Goal: Task Accomplishment & Management: Use online tool/utility

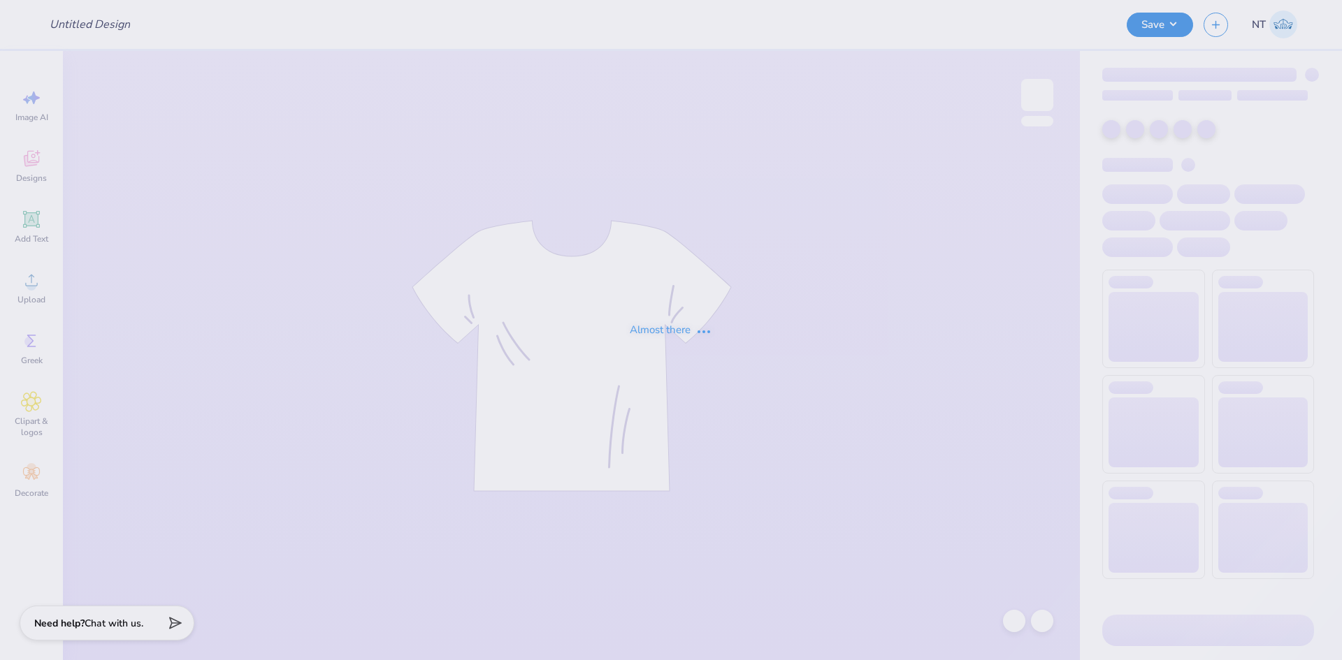
type input "SCGA SC"
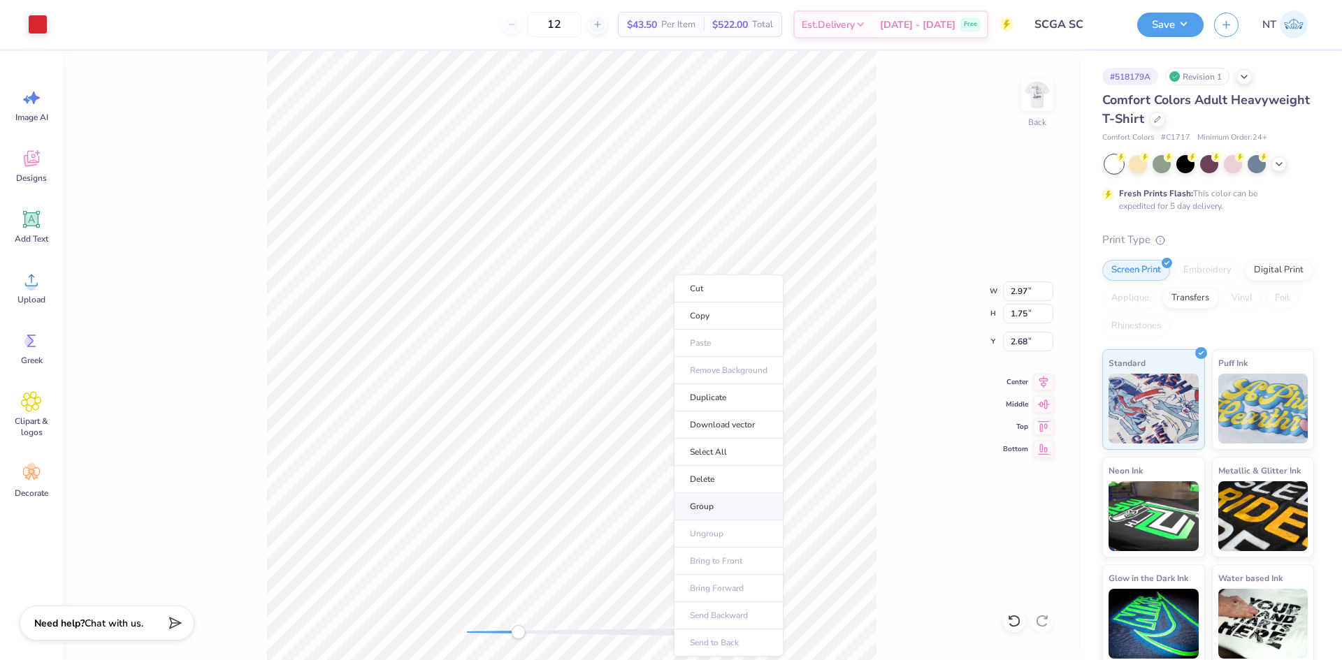
click at [719, 502] on li "Group" at bounding box center [729, 506] width 110 height 27
click at [628, 502] on li "Group" at bounding box center [630, 497] width 110 height 27
click at [1034, 102] on img at bounding box center [1037, 95] width 56 height 56
click at [1036, 98] on img at bounding box center [1037, 95] width 56 height 56
click at [920, 274] on div "Almost there" at bounding box center [702, 355] width 1279 height 609
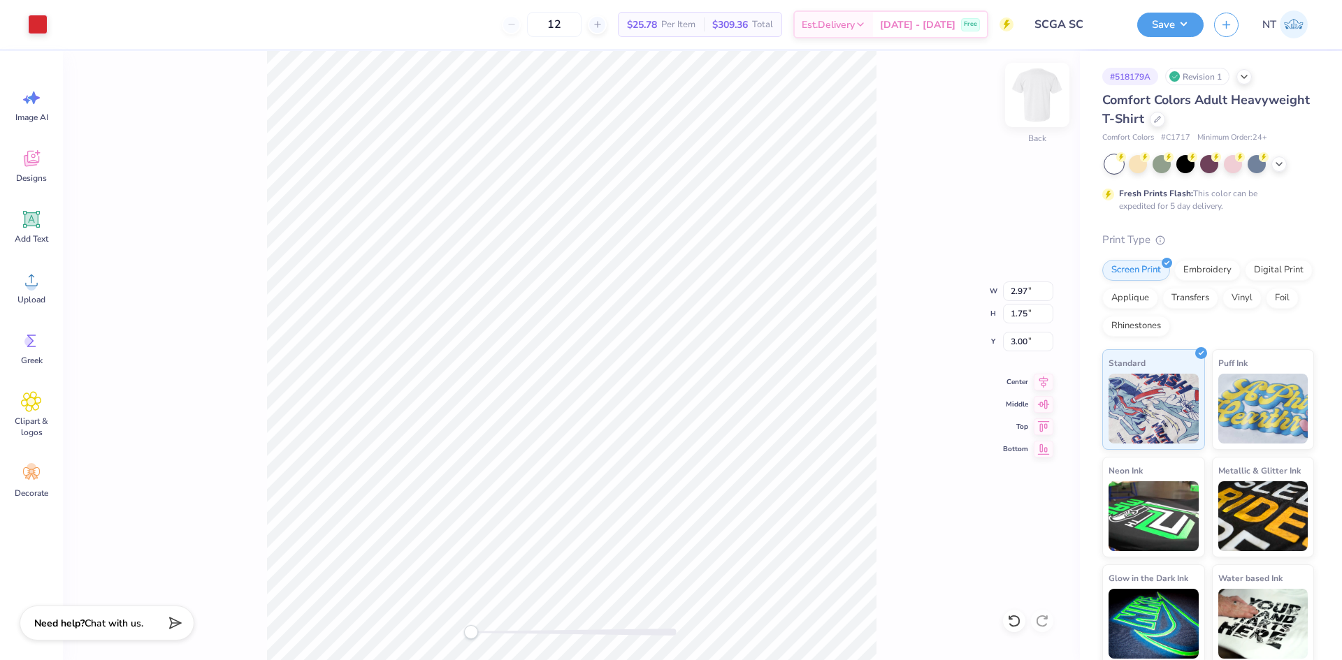
click at [1036, 96] on img at bounding box center [1037, 95] width 56 height 56
type input "3.02"
type input "1.78"
type input "5.39"
click at [34, 293] on div "Upload" at bounding box center [31, 287] width 50 height 52
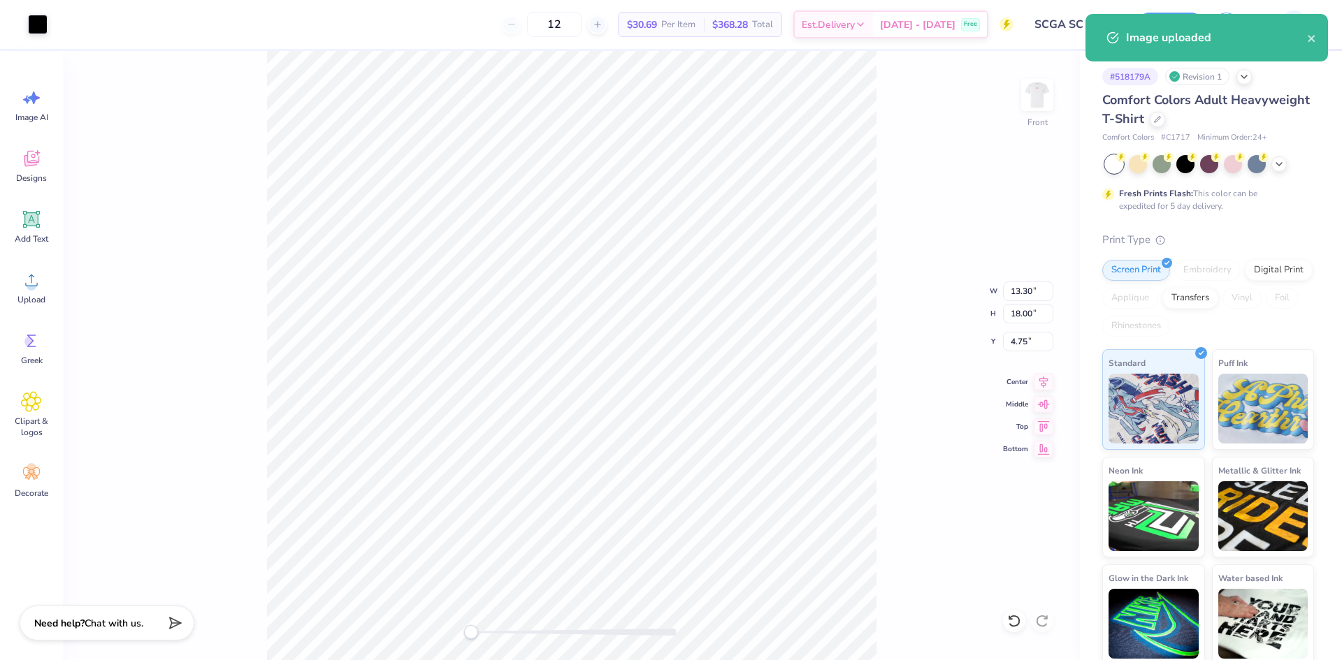
type input "10.76"
type input "14.56"
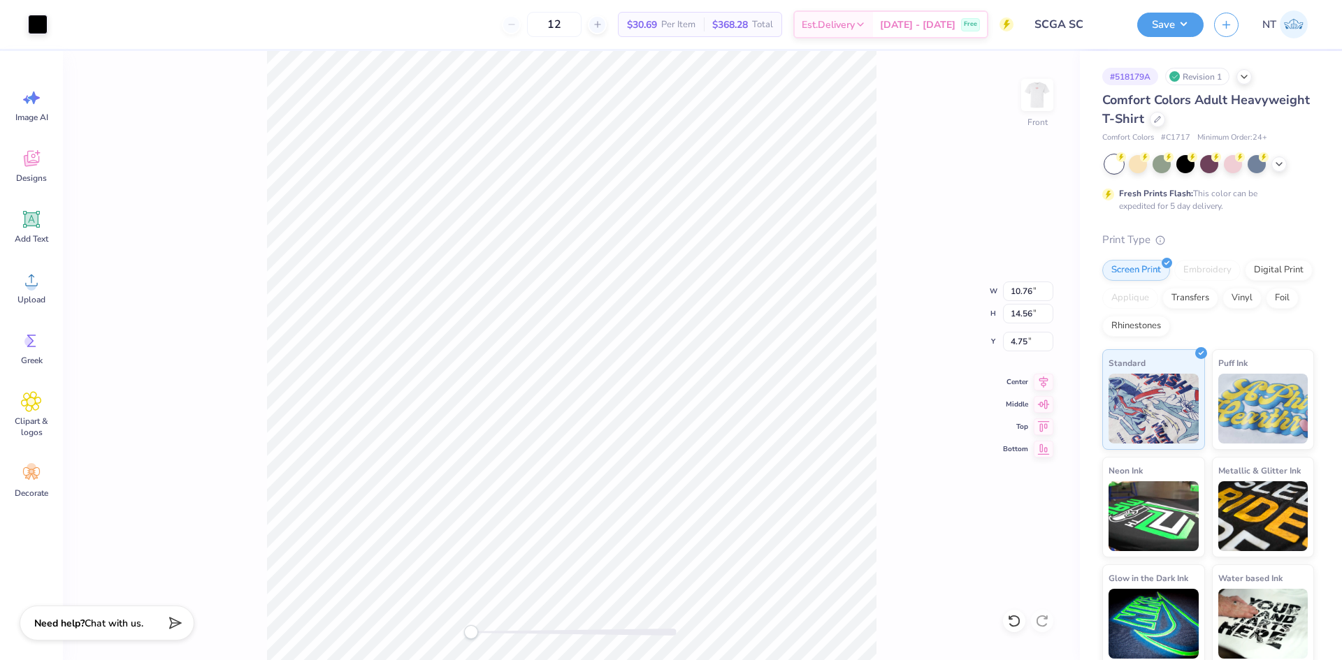
click at [908, 440] on div "Front W 10.76 10.76 " H 14.56 14.56 " Y 4.75 4.75 " Center Middle Top Bottom" at bounding box center [571, 355] width 1017 height 609
click at [41, 222] on icon at bounding box center [31, 219] width 21 height 21
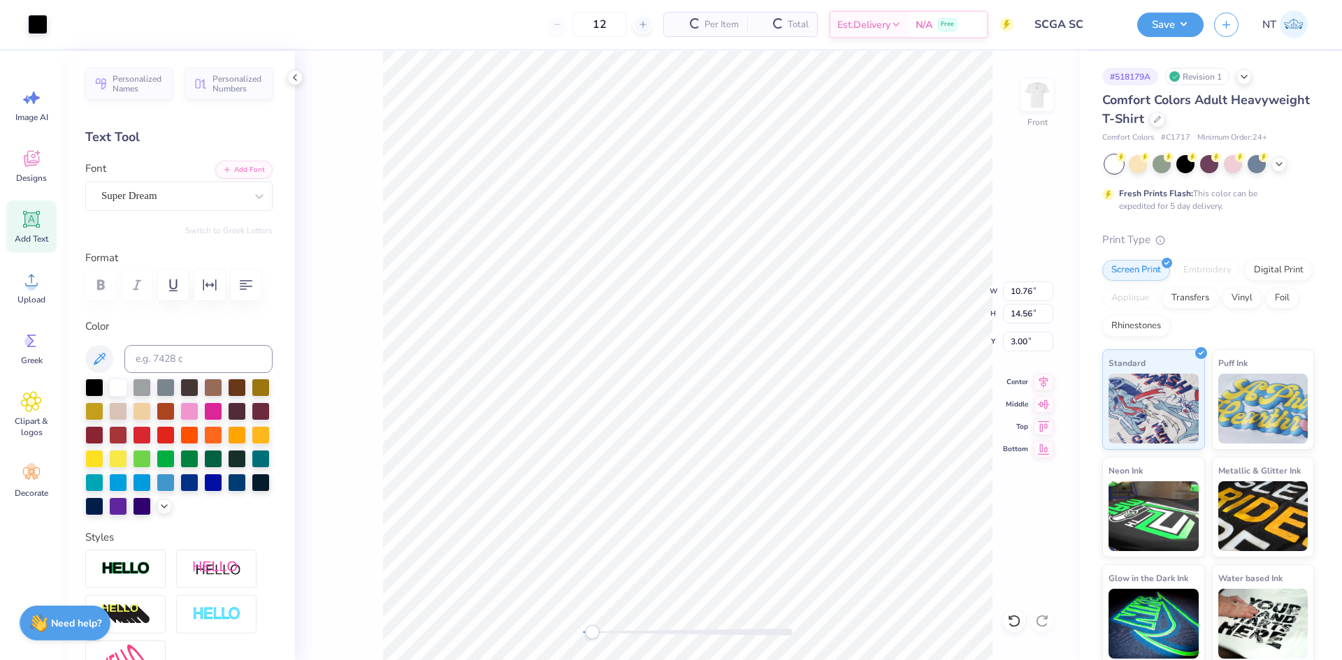
type input "10.76"
type input "14.56"
type input "3.00"
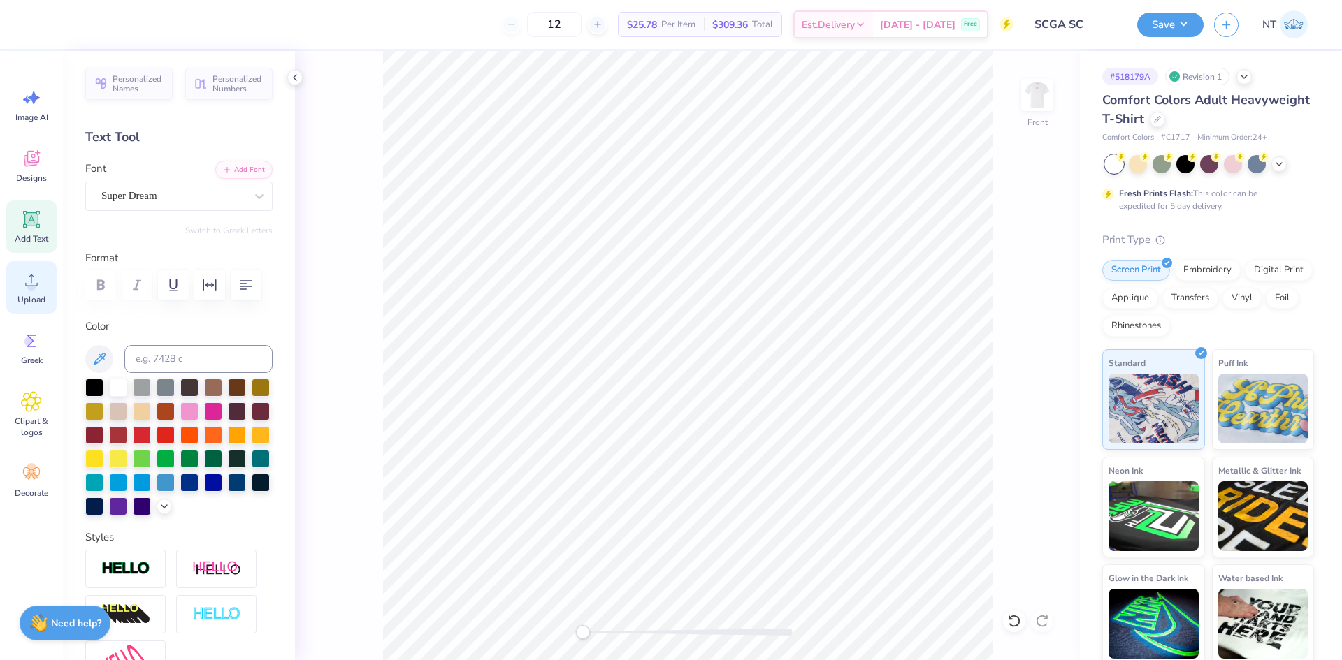
click at [36, 284] on icon at bounding box center [31, 280] width 21 height 21
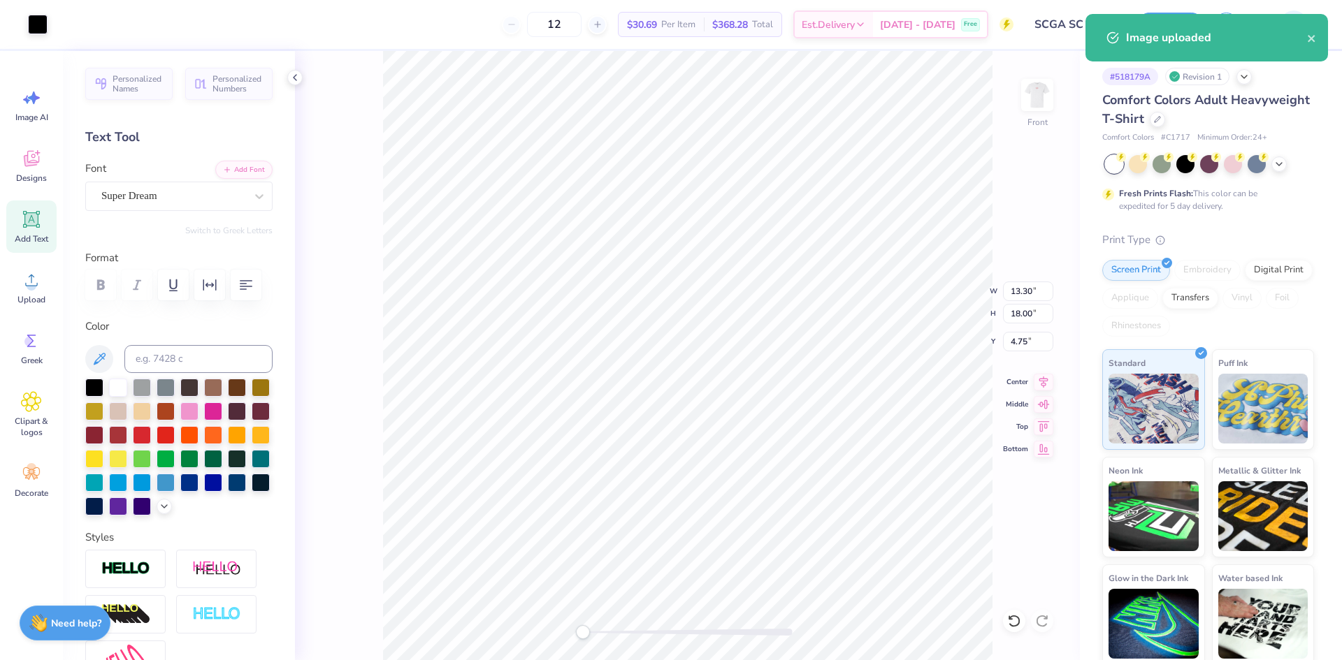
type input "10.40"
type input "14.07"
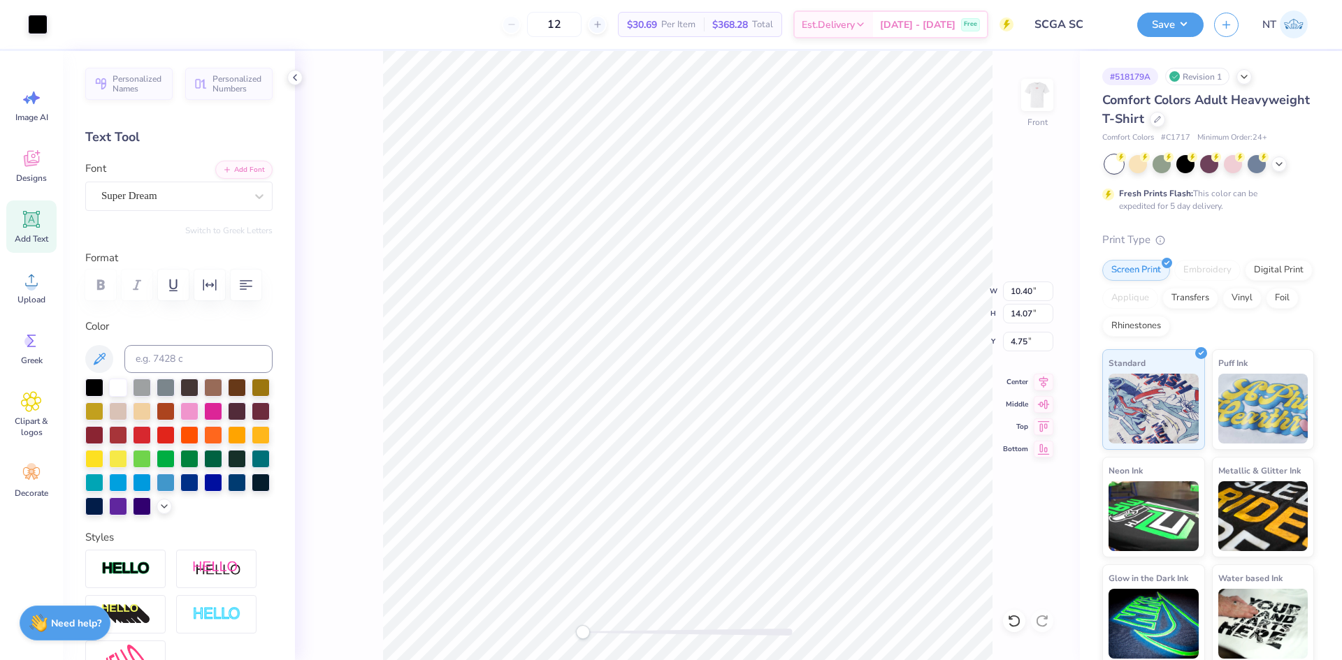
click at [1019, 327] on div "Front W 10.40 10.40 " H 14.07 14.07 " Y 4.75 4.75 " Center Middle Top Bottom" at bounding box center [687, 355] width 785 height 609
click at [1025, 294] on input "10.40" at bounding box center [1028, 292] width 50 height 20
type input "12.00"
type input "16.24"
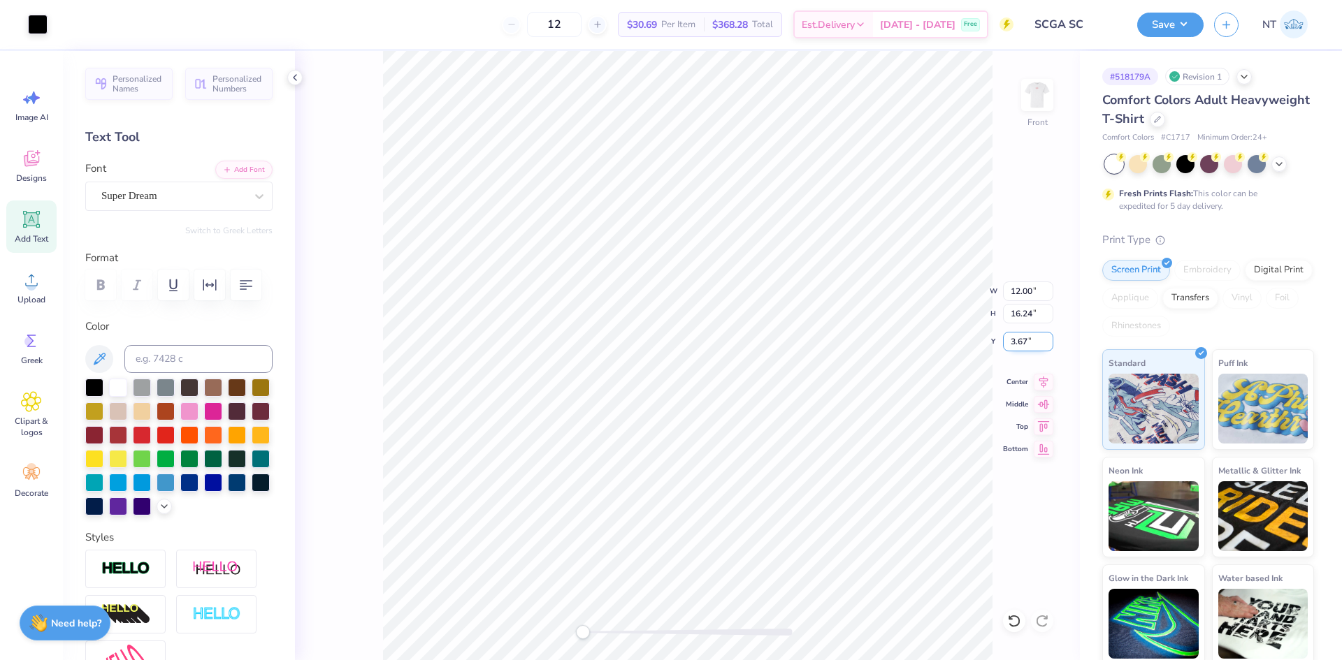
click at [1015, 340] on input "3.67" at bounding box center [1028, 342] width 50 height 20
type input "3"
click at [1040, 382] on icon at bounding box center [1044, 380] width 20 height 17
type input "0.91"
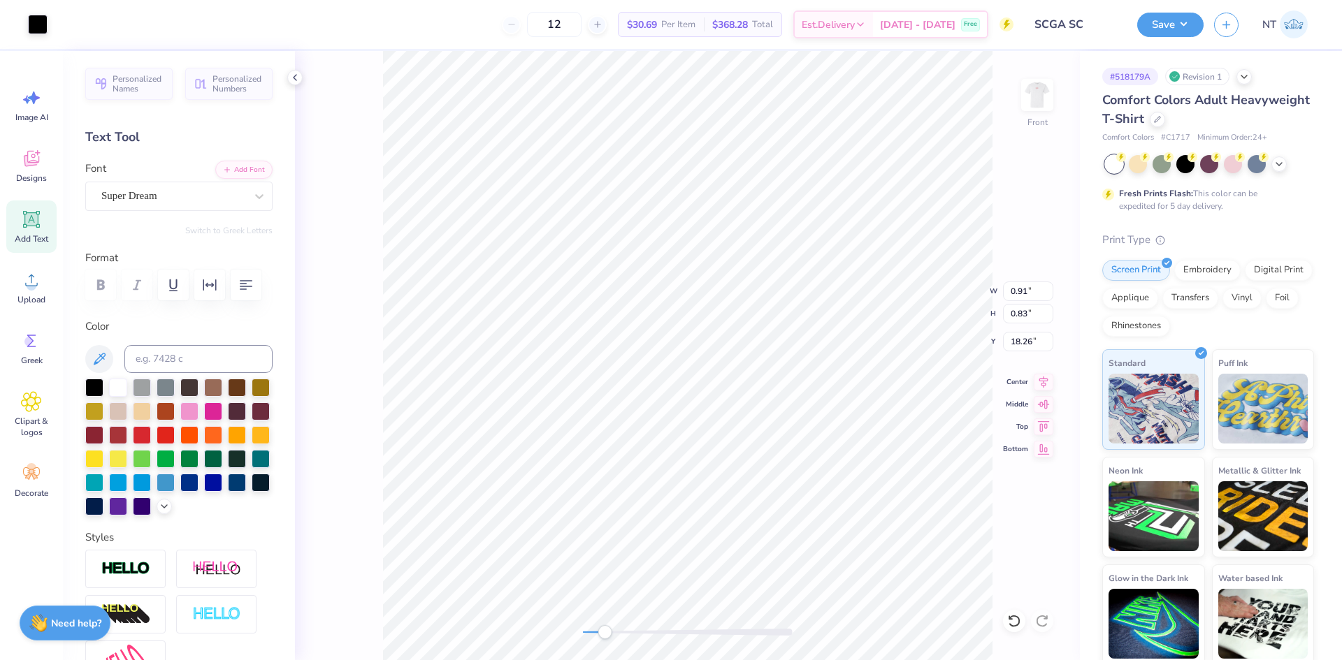
type input "0.83"
type input "18.26"
click at [735, 505] on li "Group" at bounding box center [761, 506] width 110 height 27
click at [29, 207] on div "Add Text" at bounding box center [31, 227] width 50 height 52
type input "5.69"
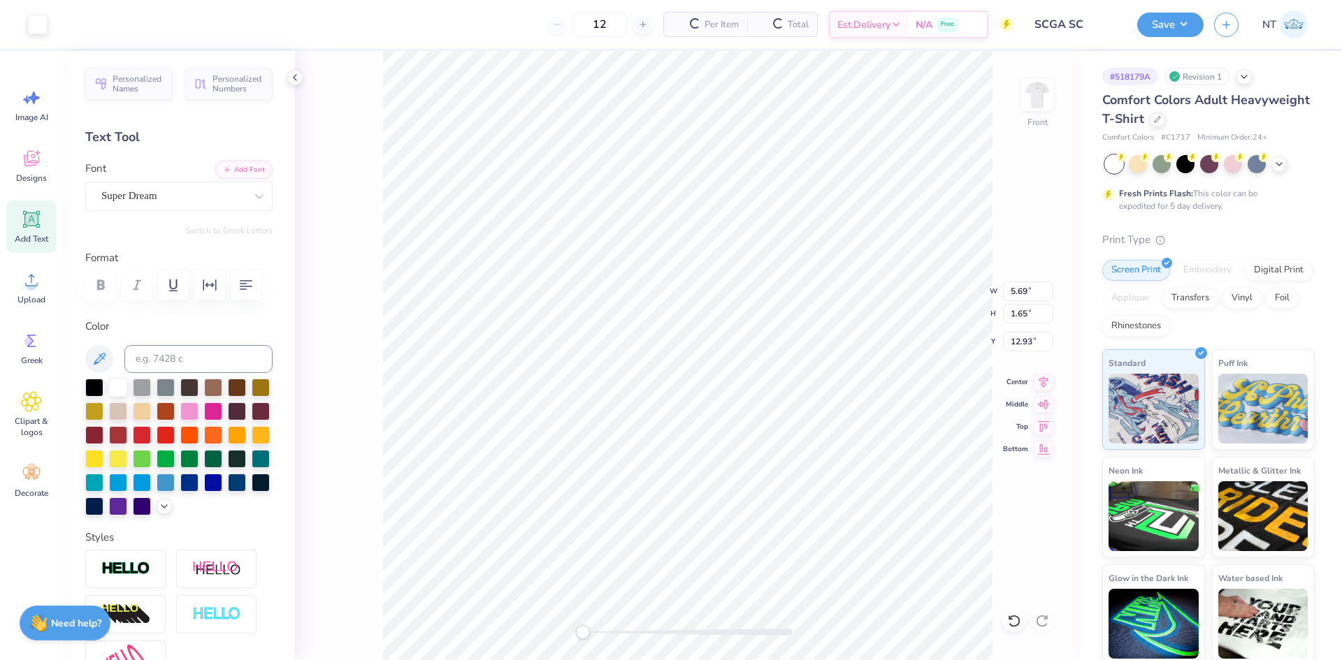
type input "1.65"
type input "12.93"
drag, startPoint x: 94, startPoint y: 383, endPoint x: 113, endPoint y: 375, distance: 20.6
click at [94, 382] on div at bounding box center [94, 388] width 18 height 18
click at [225, 159] on button "Add Font" at bounding box center [243, 168] width 57 height 18
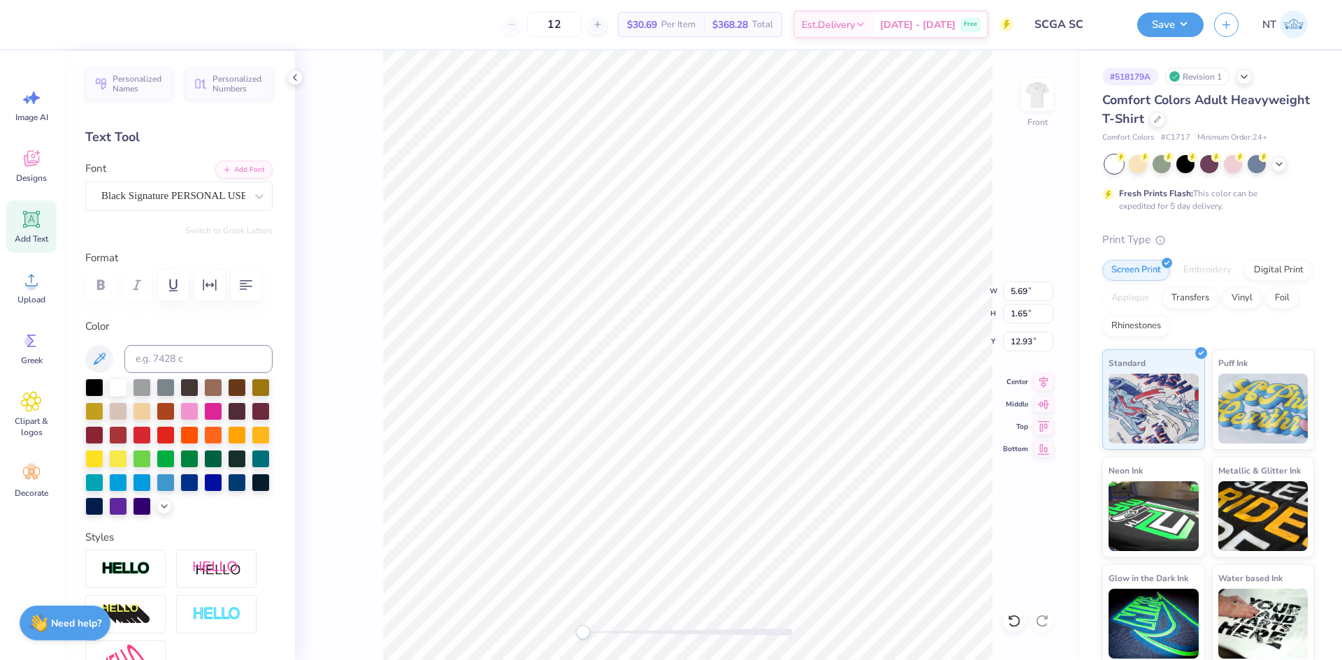
paste textarea "he Choice of a Champ!"
type textarea "The Choice of a Champ!"
type input "10.06"
type input "1.19"
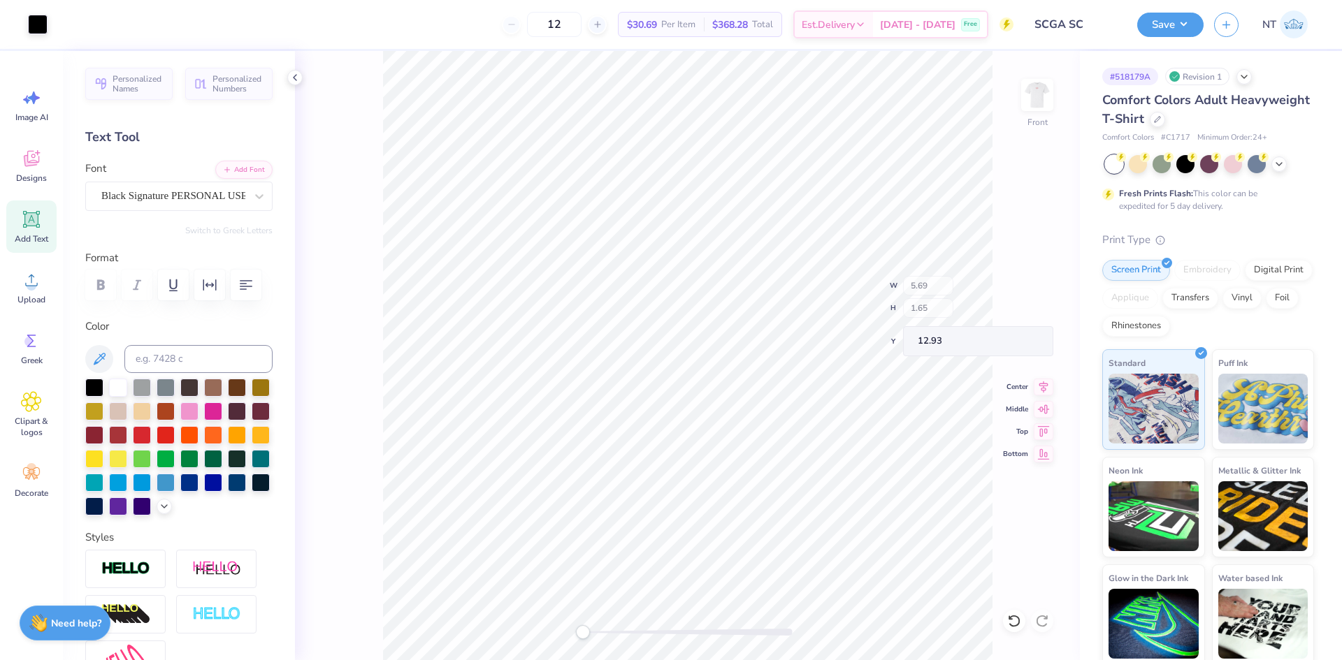
type input "19.02"
type input "11.28"
type input "1.34"
type input "17.89"
click at [1022, 312] on input "16.15" at bounding box center [1028, 314] width 50 height 20
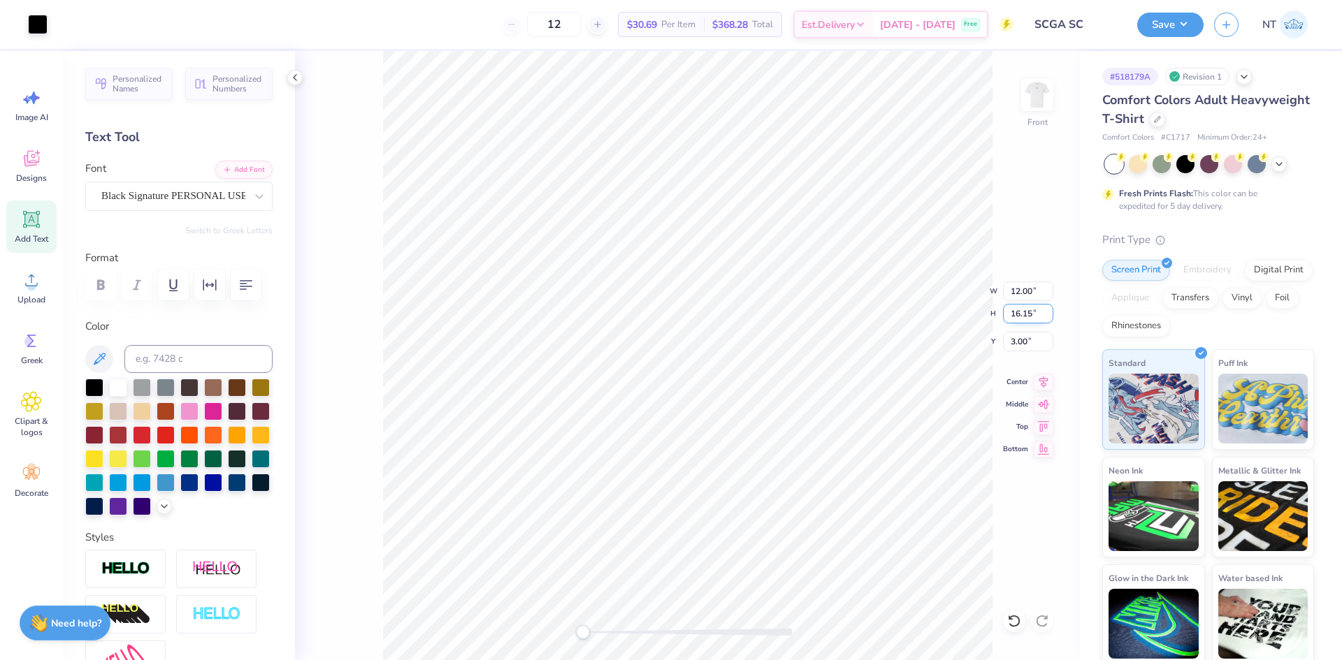
click at [1022, 312] on input "16.15" at bounding box center [1028, 314] width 50 height 20
type input "15"
type input "11.14"
type input "15.00"
click at [1018, 349] on input "3.58" at bounding box center [1028, 342] width 50 height 20
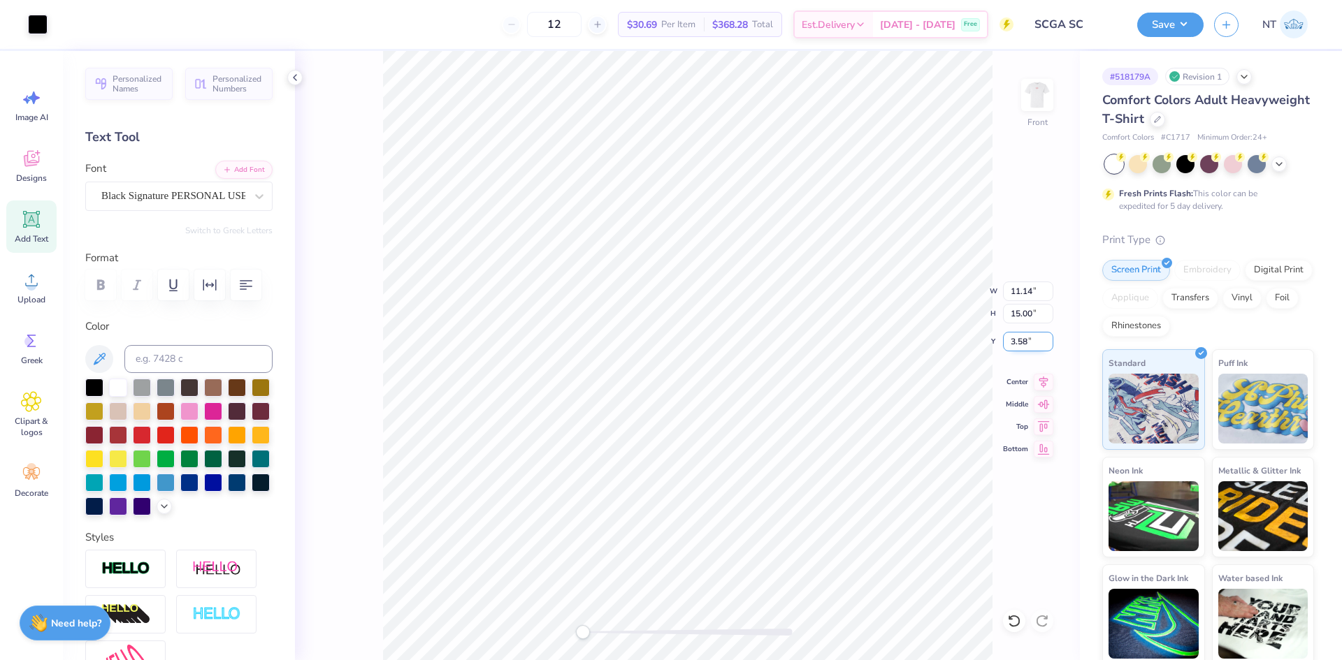
click at [1018, 349] on input "3.58" at bounding box center [1028, 342] width 50 height 20
type input "3.00"
click at [1039, 91] on img at bounding box center [1037, 95] width 56 height 56
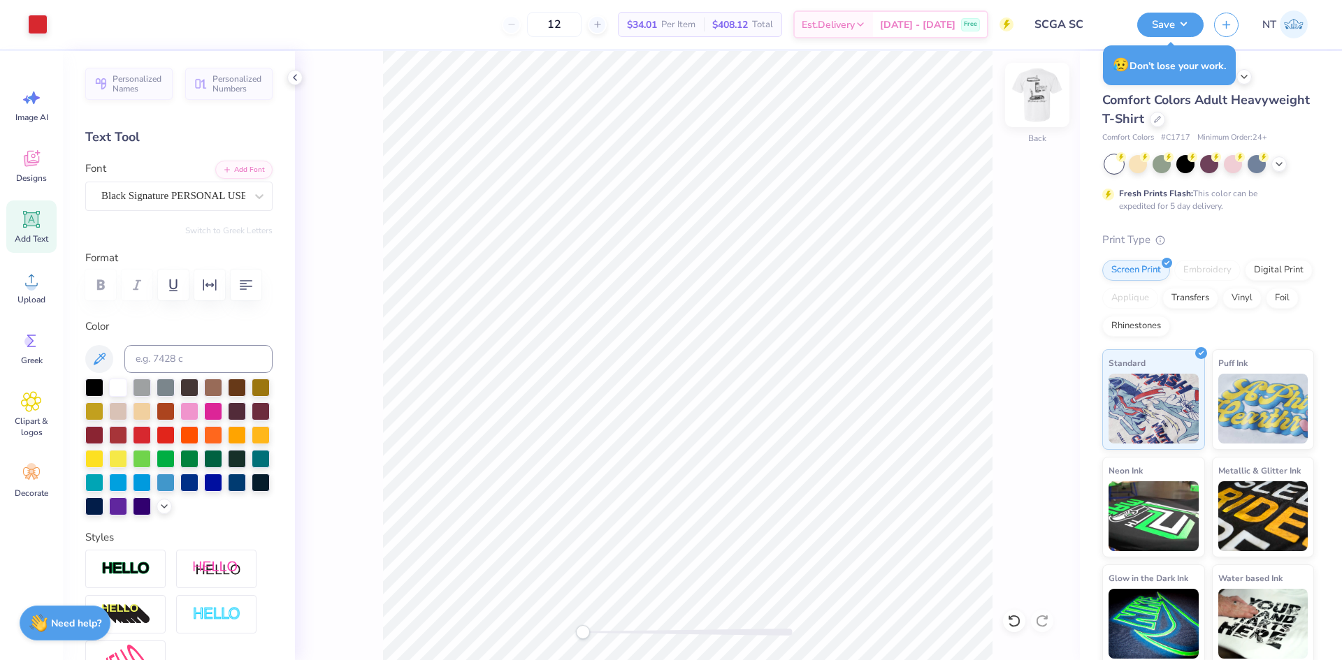
click at [1031, 89] on img at bounding box center [1037, 95] width 56 height 56
click at [194, 357] on input at bounding box center [198, 359] width 148 height 28
type input "1795"
click at [1029, 99] on img at bounding box center [1037, 95] width 56 height 56
click at [17, 287] on div "Upload" at bounding box center [31, 287] width 50 height 52
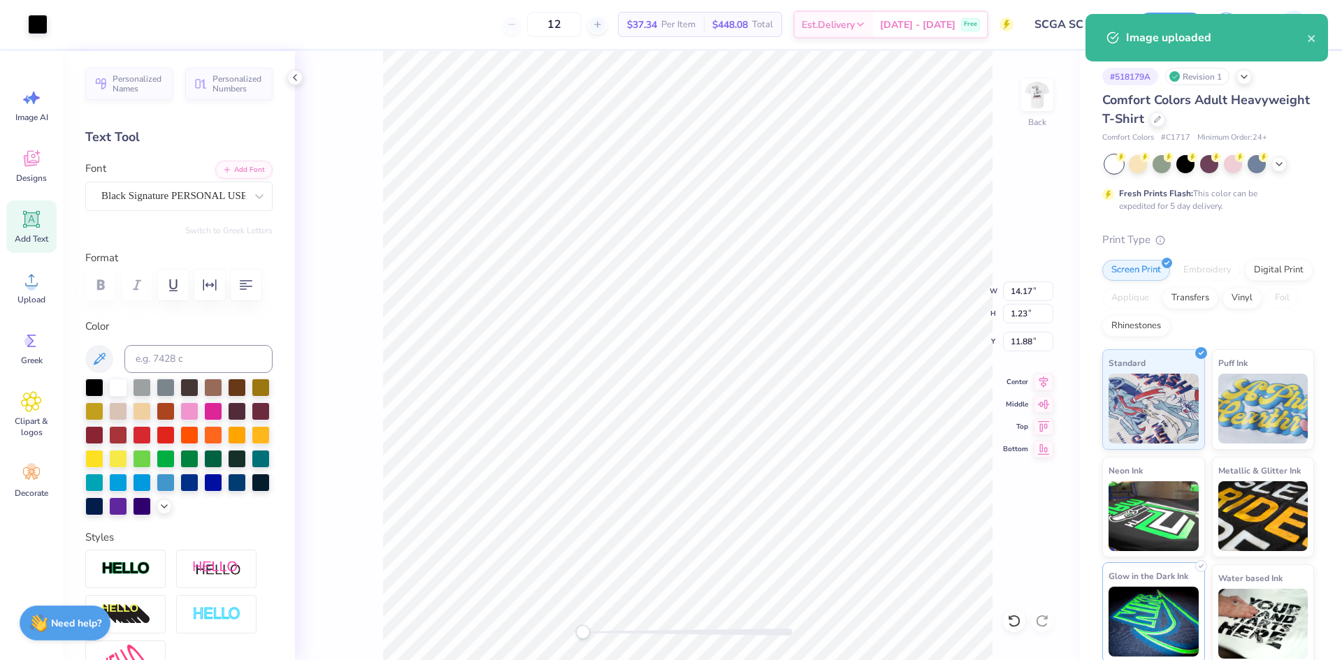
type input "10.02"
type input "0.87"
type input "12.24"
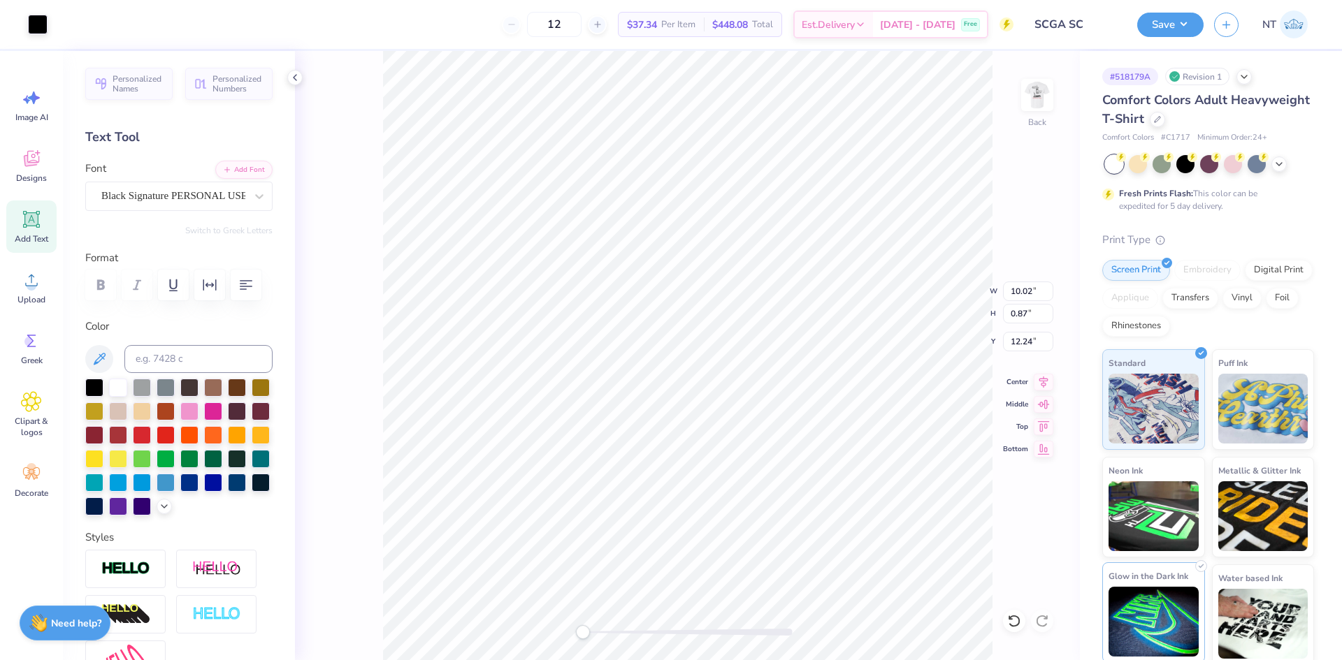
type input "8.39"
type input "0.73"
type input "5.17"
type input "2.97"
type input "1.75"
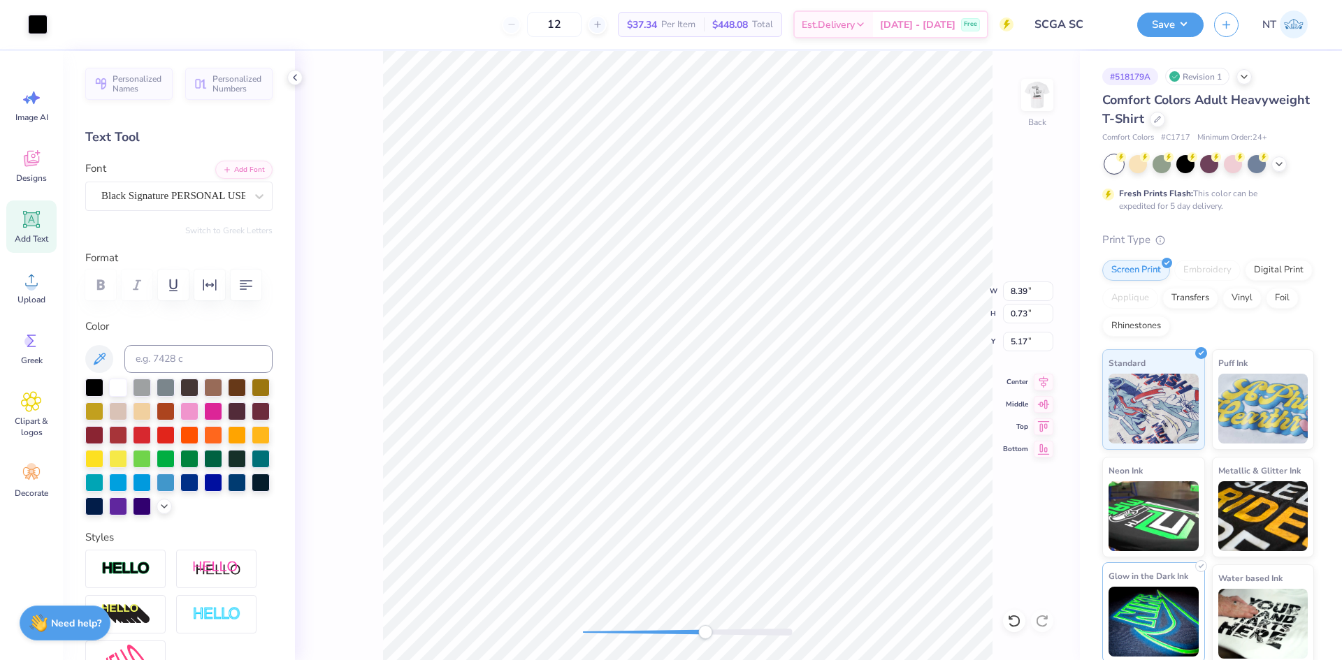
type input "3.00"
type input "2.95"
type input "1.74"
type input "3.01"
click at [1046, 386] on icon at bounding box center [1044, 380] width 20 height 17
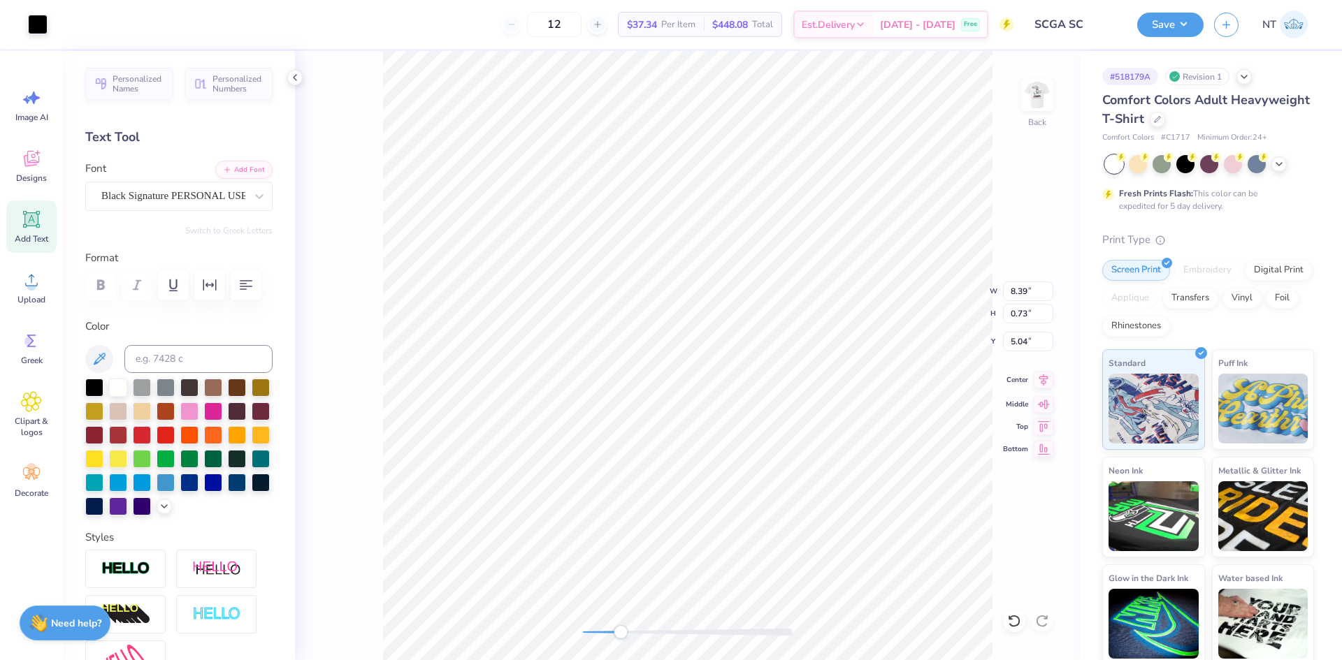
click at [1047, 383] on icon at bounding box center [1044, 380] width 20 height 17
click at [1013, 287] on input "8.39" at bounding box center [1028, 292] width 50 height 20
type input "9.00"
type input "2.96"
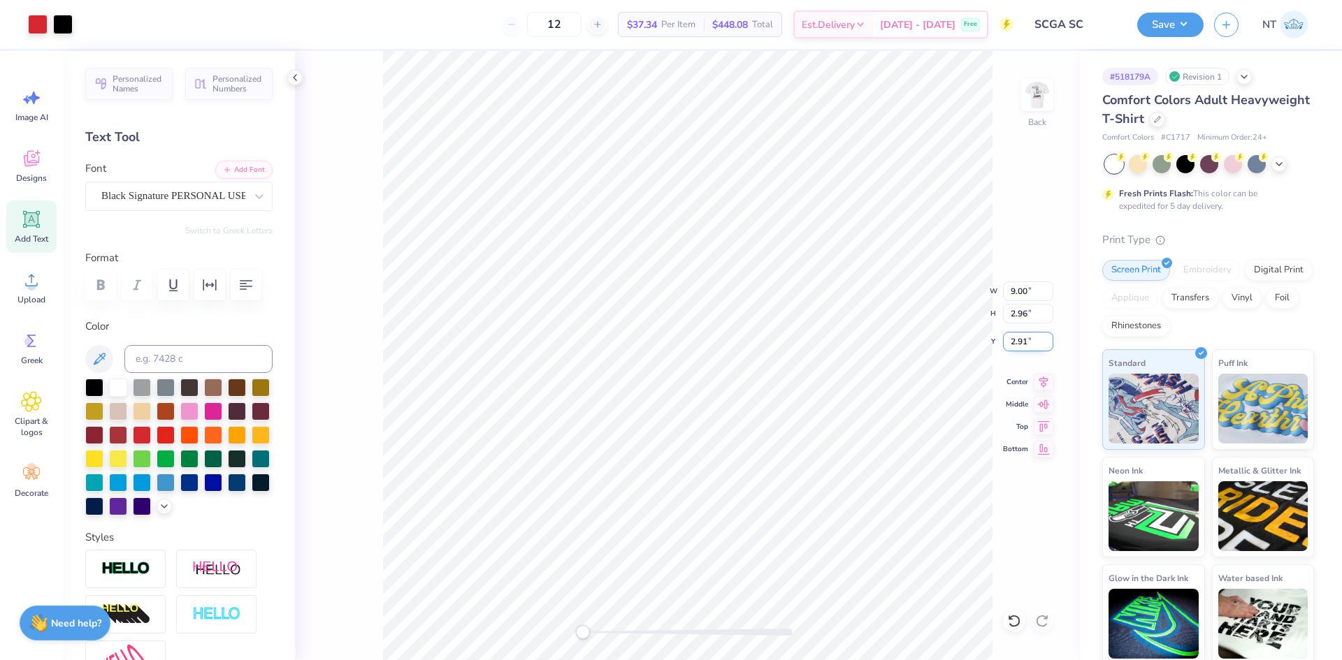
click at [1013, 337] on input "2.91" at bounding box center [1028, 342] width 50 height 20
type input "3.00"
click at [1062, 97] on div "Back W 9.00 9.00 " H 2.96 2.96 " Y 3.00 3.00 " Center Middle Top Bottom" at bounding box center [687, 355] width 785 height 609
click at [1041, 97] on img at bounding box center [1037, 95] width 56 height 56
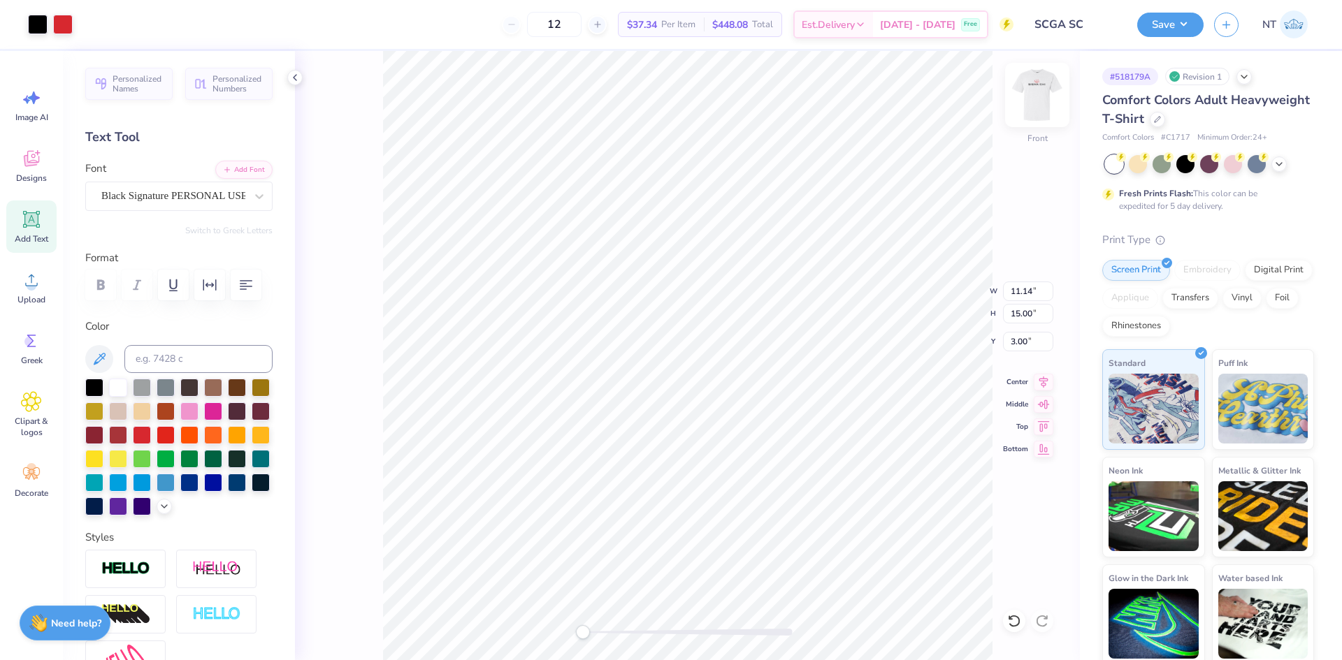
click at [1024, 106] on img at bounding box center [1037, 95] width 56 height 56
type input "10.96"
type input "14.76"
type input "0.65"
click at [1047, 91] on img at bounding box center [1037, 95] width 56 height 56
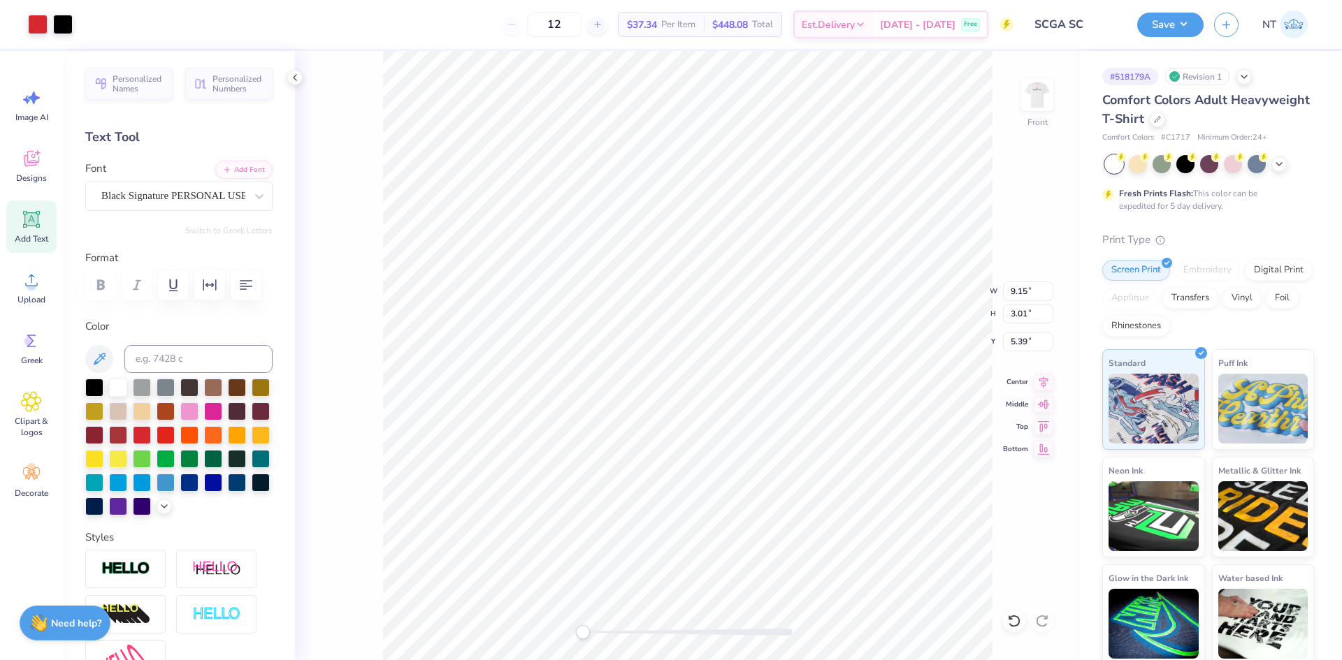
type input "9.15"
type input "3.01"
type input "5.39"
click at [1055, 78] on img at bounding box center [1037, 95] width 56 height 56
type input "10.96"
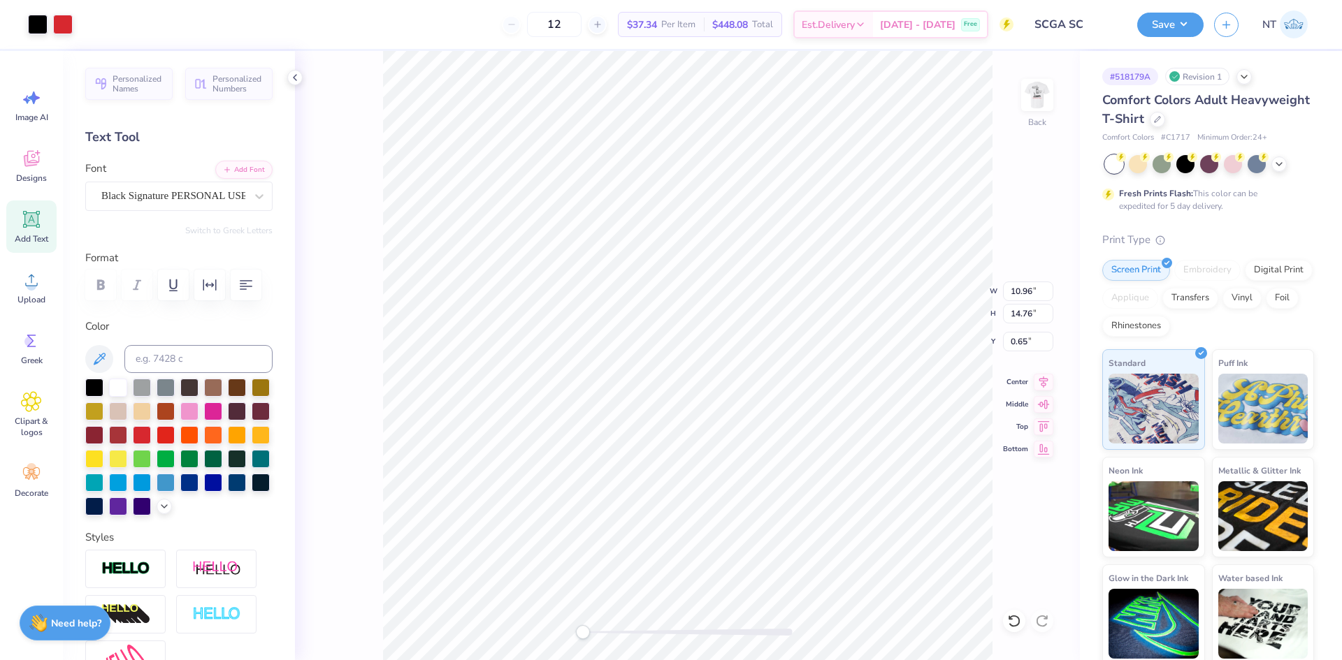
type input "14.76"
type input "0.65"
click at [1045, 98] on img at bounding box center [1037, 95] width 56 height 56
type input "11.14"
type input "15.00"
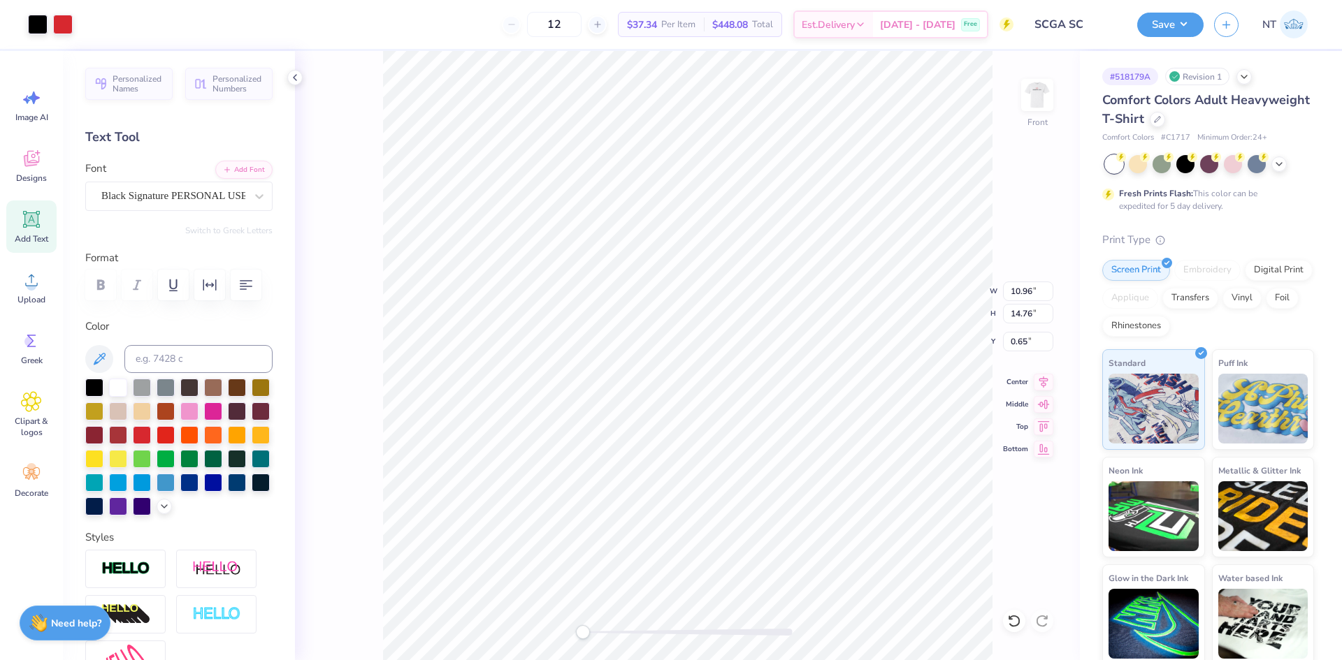
type input "3.00"
click at [1033, 89] on img at bounding box center [1037, 95] width 56 height 56
type input "10.96"
type input "14.76"
type input "0.65"
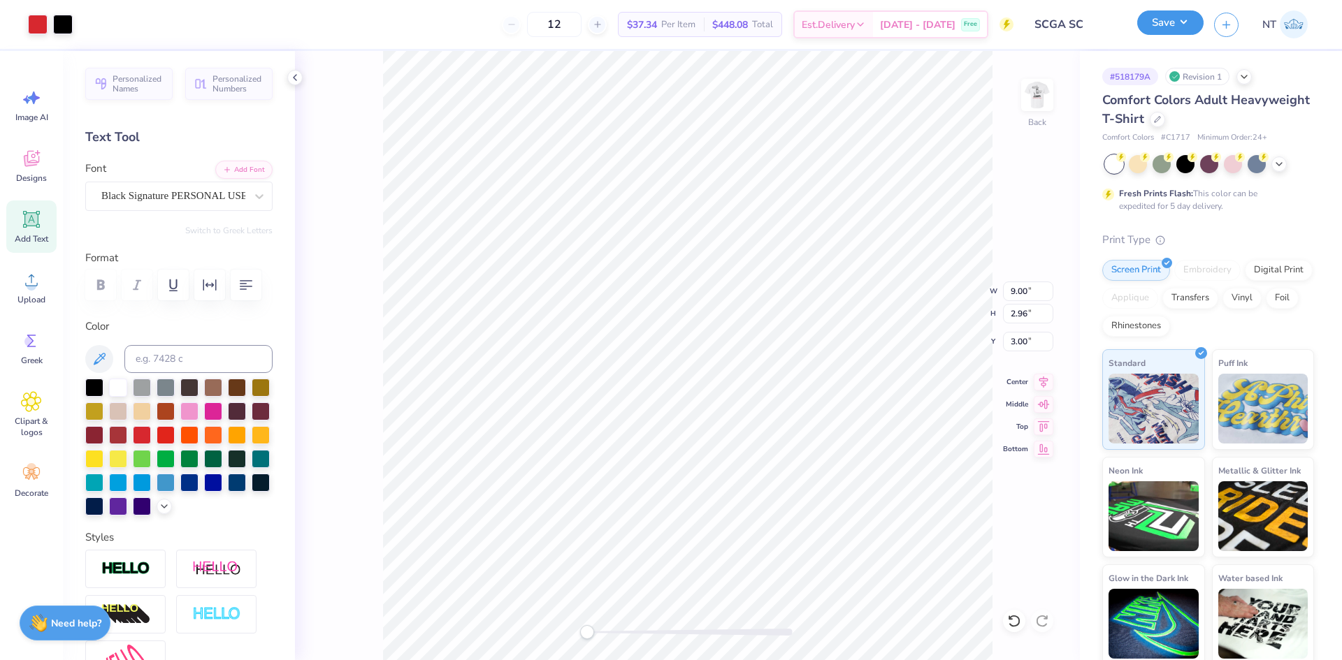
click at [1194, 21] on button "Save" at bounding box center [1170, 22] width 66 height 24
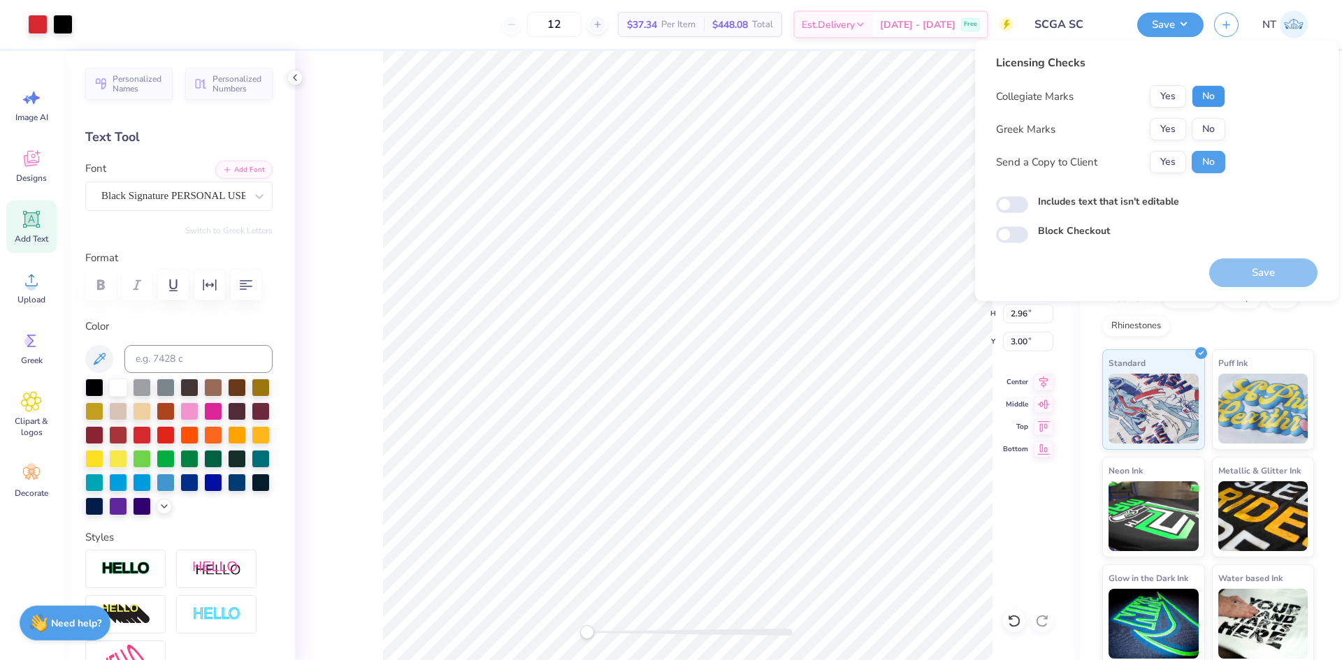
click at [1210, 89] on button "No" at bounding box center [1208, 96] width 34 height 22
click at [1169, 125] on button "Yes" at bounding box center [1168, 129] width 36 height 22
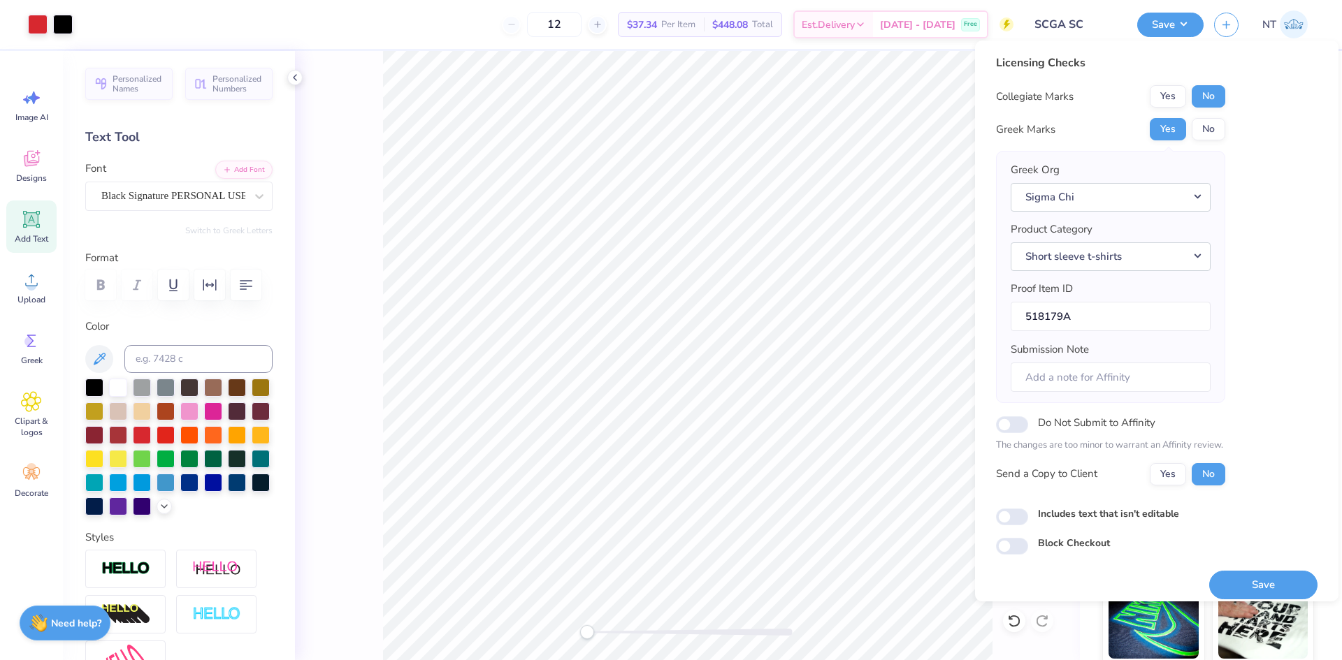
scroll to position [11, 0]
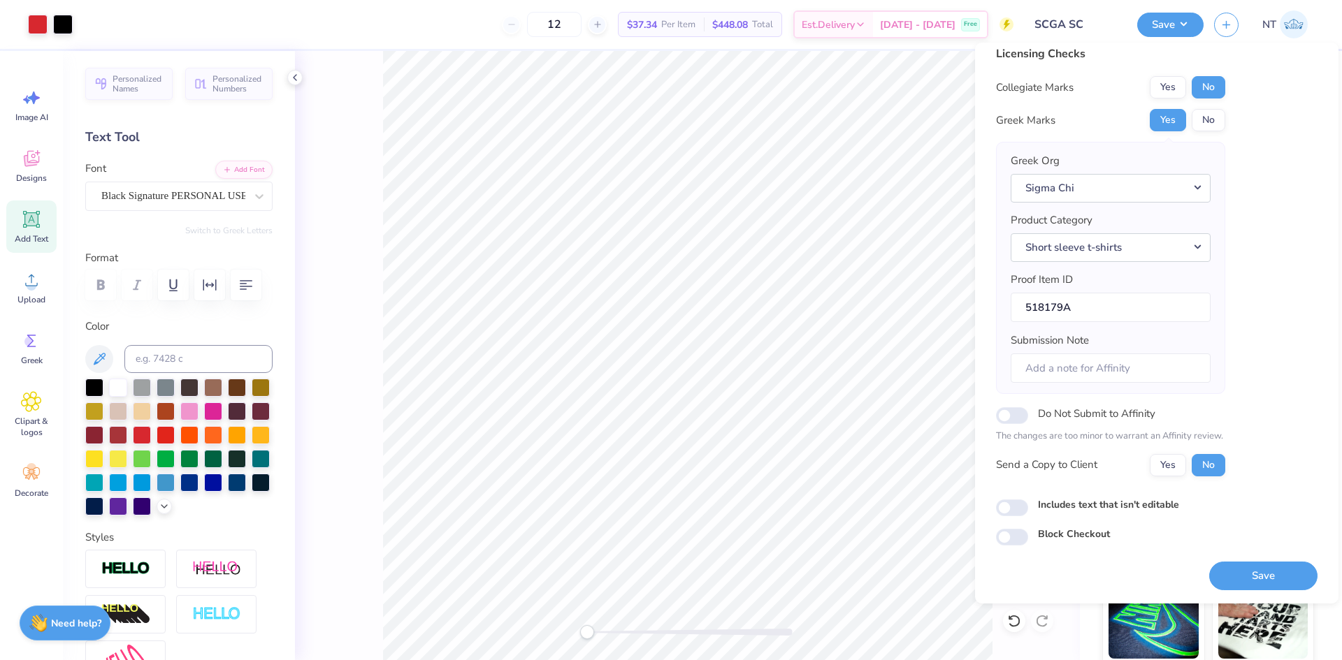
click at [1032, 523] on div "Licensing Checks Collegiate Marks Yes No Greek Marks Yes No Greek Org Sigma Chi…" at bounding box center [1156, 295] width 321 height 500
click at [1021, 506] on input "Includes text that isn't editable" at bounding box center [1012, 508] width 32 height 17
checkbox input "true"
click at [1270, 580] on button "Save" at bounding box center [1263, 576] width 108 height 29
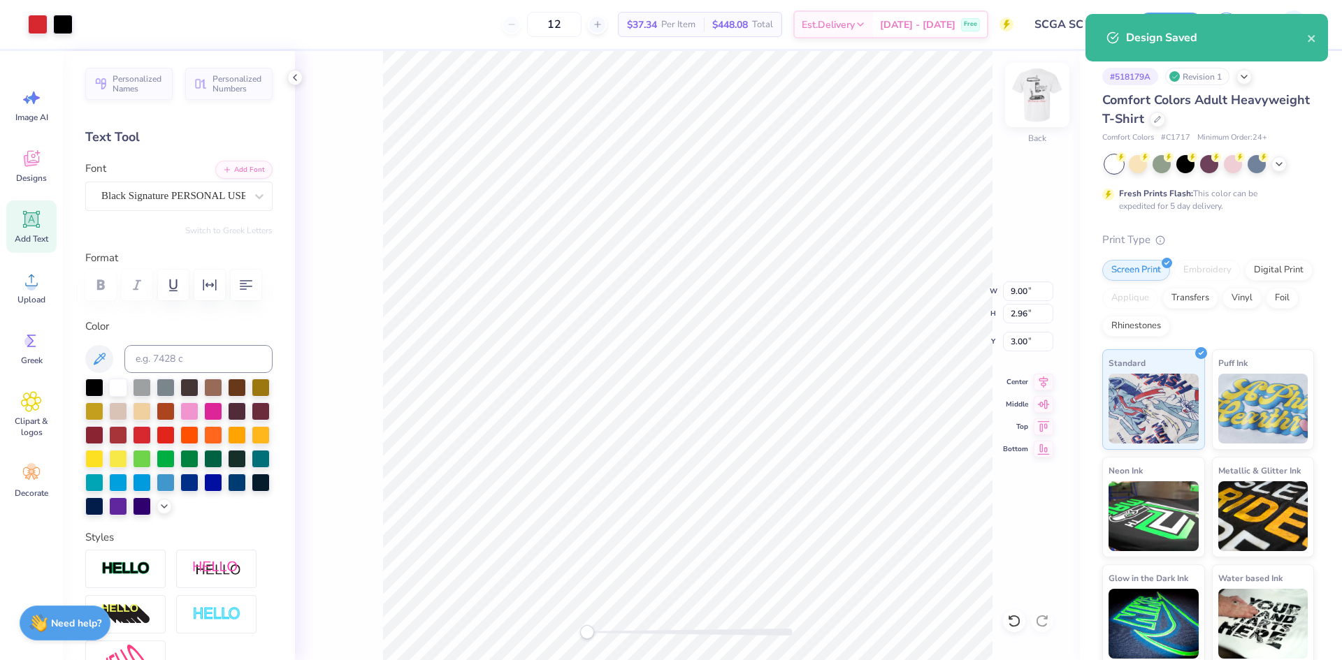
click at [1031, 105] on img at bounding box center [1037, 95] width 56 height 56
type input "9.15"
type input "3.01"
type input "5.39"
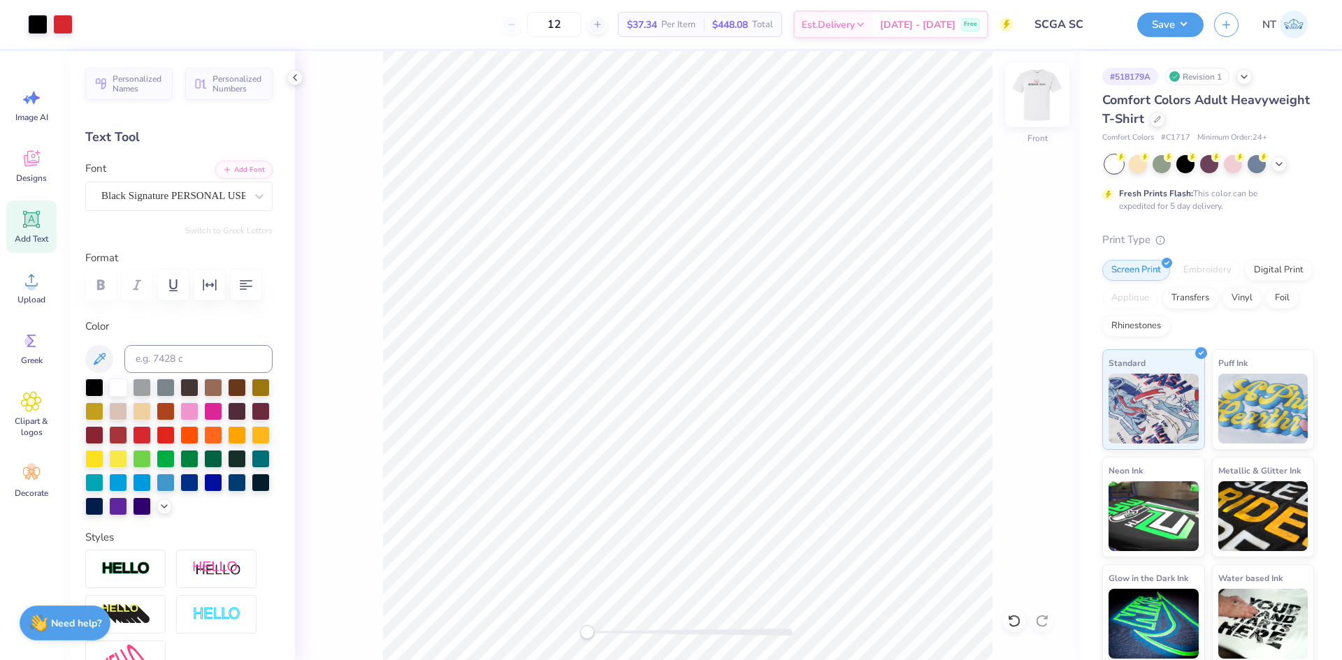
click at [1047, 94] on img at bounding box center [1037, 95] width 56 height 56
click at [1032, 105] on img at bounding box center [1037, 95] width 56 height 56
type input "9.15"
type input "3.01"
type input "5.39"
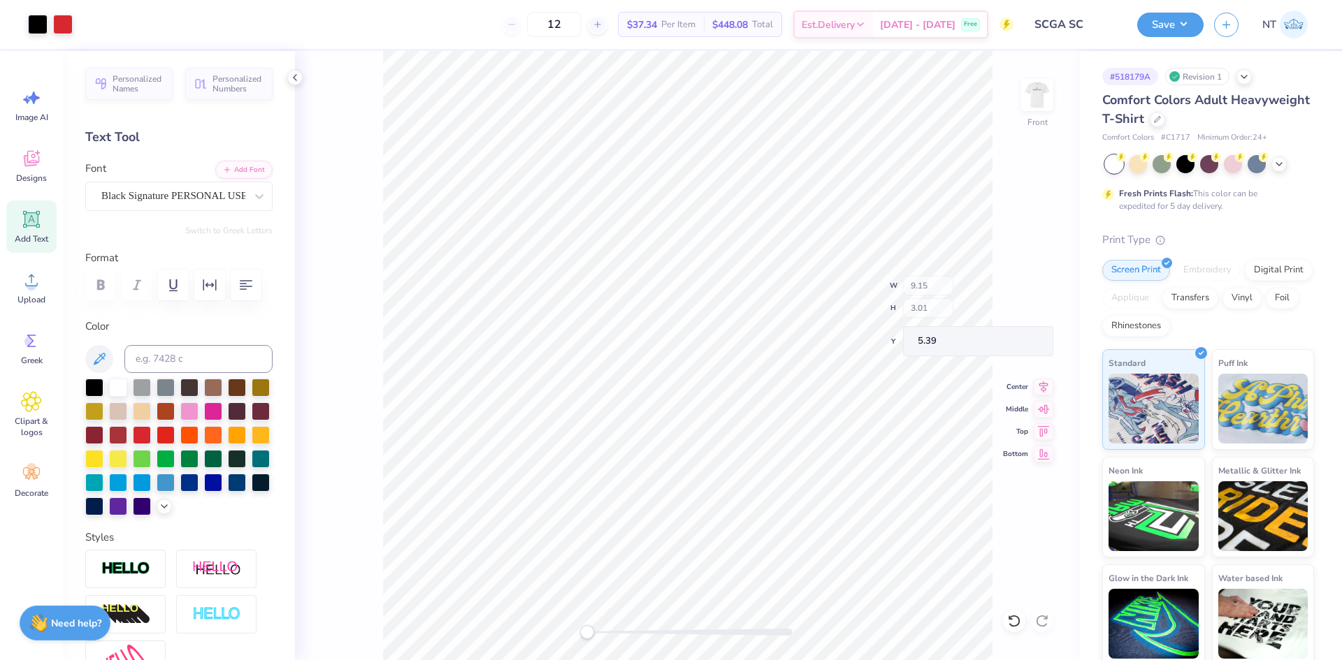
type input "11.14"
type input "13.46"
type input "3.00"
